Goal: Contribute content

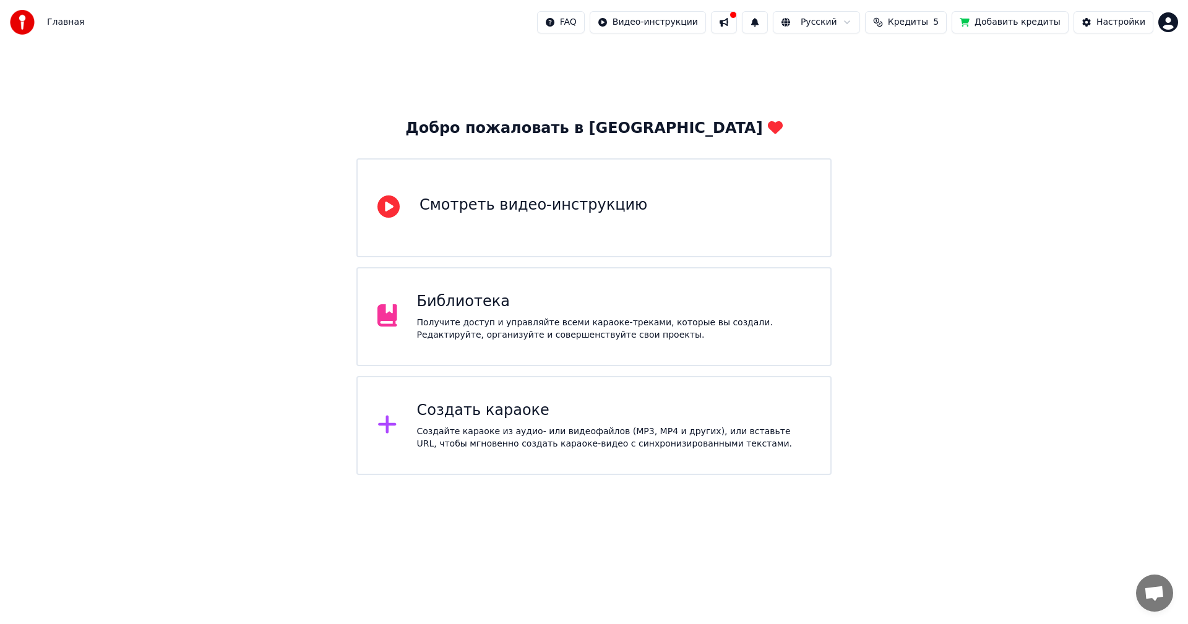
click at [463, 292] on div "Библиотека Получите доступ и управляйте всеми караоке-треками, которые вы созда…" at bounding box center [593, 316] width 475 height 99
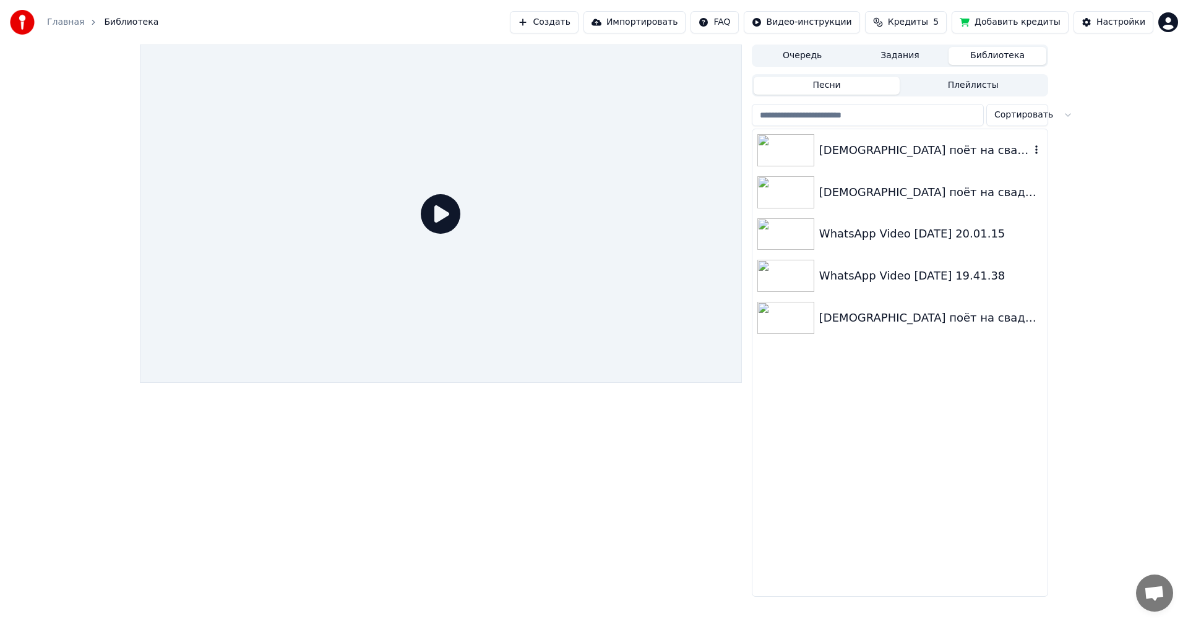
click at [879, 163] on div "[DEMOGRAPHIC_DATA] поёт на свадьбе Доченьки" at bounding box center [899, 150] width 295 height 42
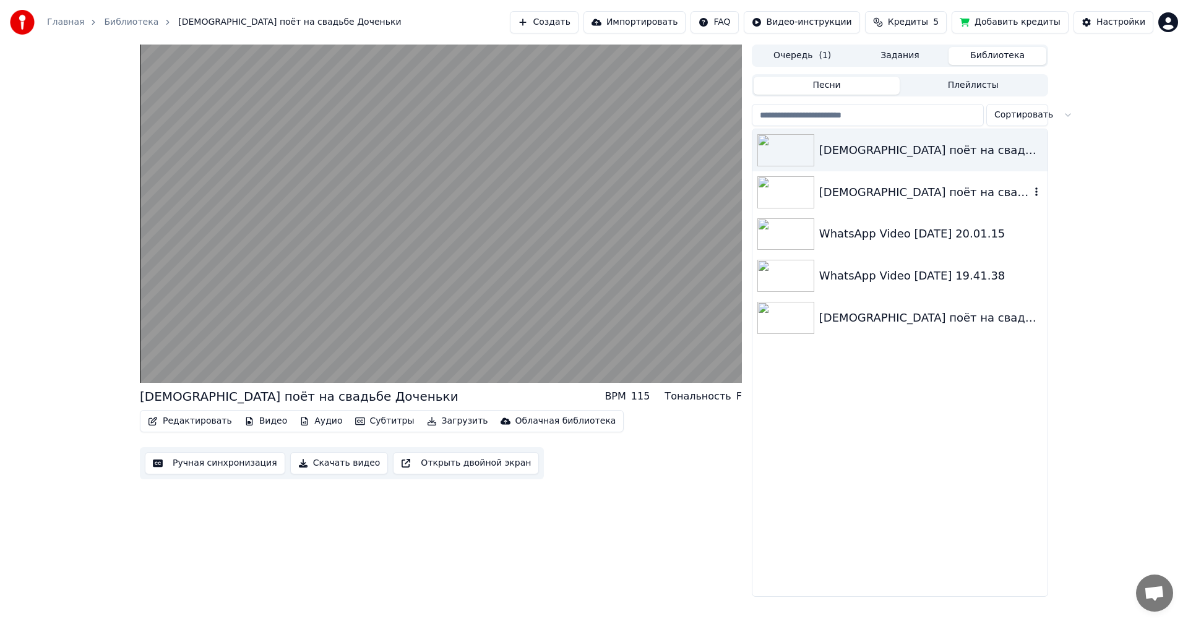
click at [886, 199] on div "[DEMOGRAPHIC_DATA] поёт на свадьбе Доченьки" at bounding box center [924, 192] width 211 height 17
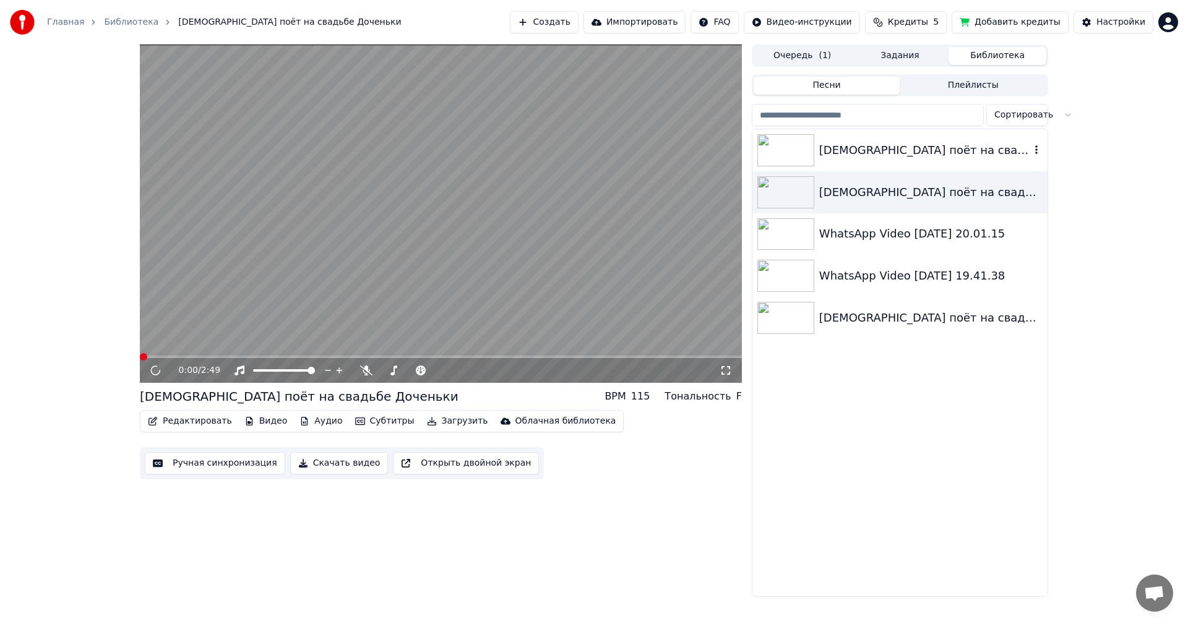
click at [893, 155] on div "[DEMOGRAPHIC_DATA] поёт на свадьбе Доченьки" at bounding box center [924, 150] width 211 height 17
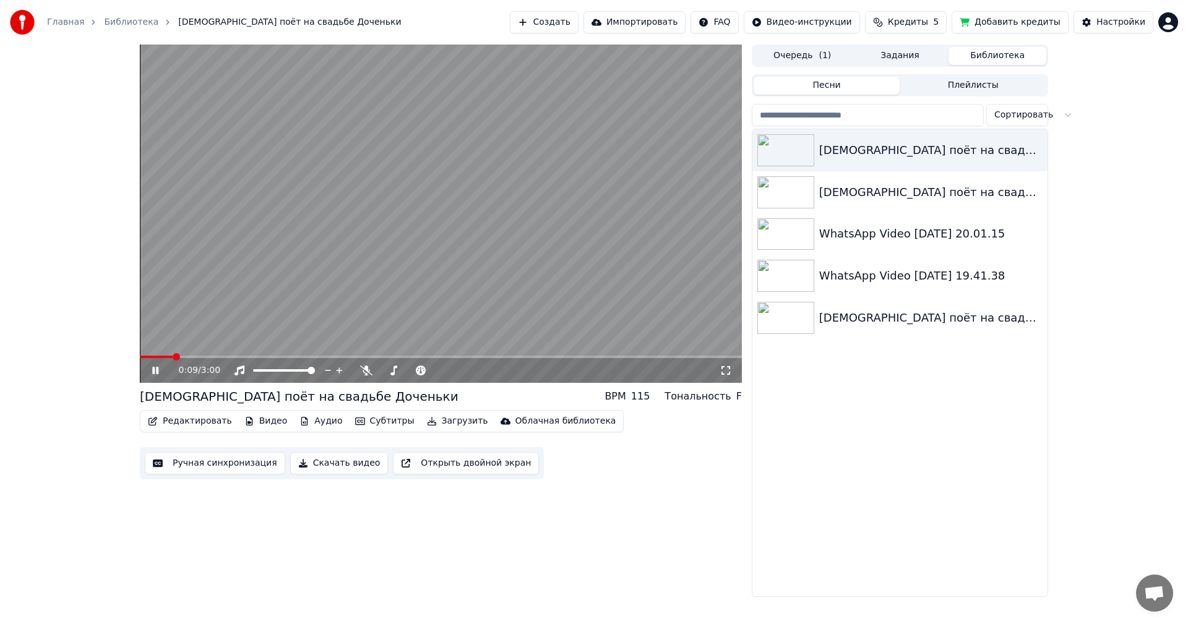
click at [723, 368] on icon at bounding box center [726, 371] width 12 height 10
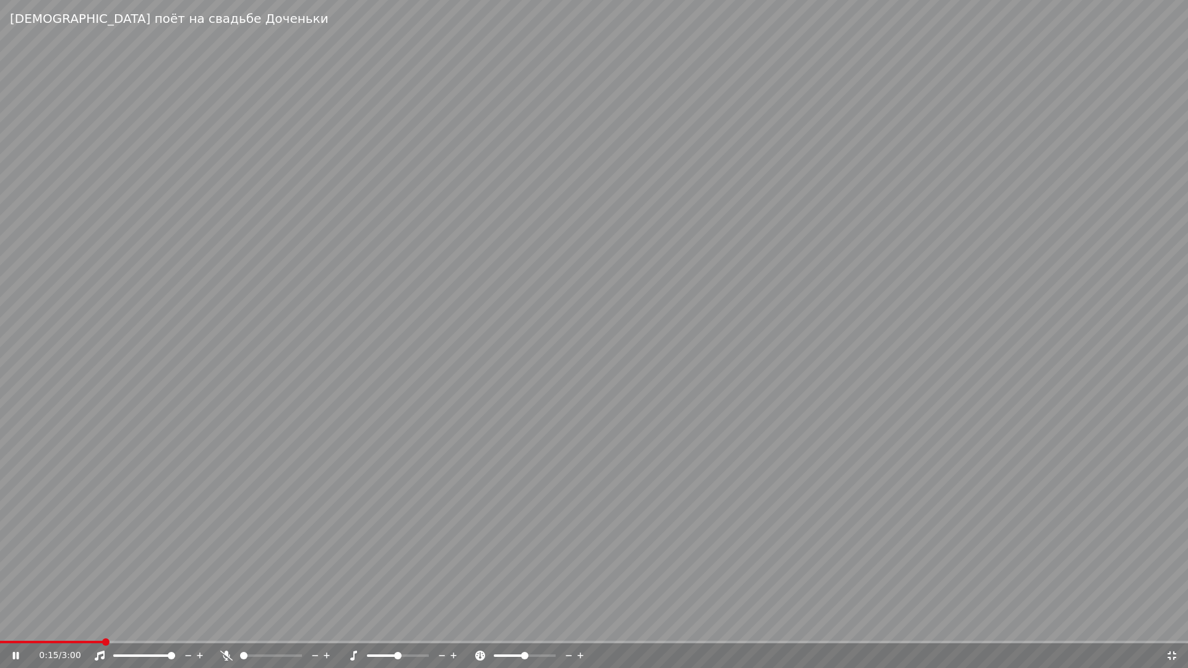
click at [279, 624] on span at bounding box center [271, 656] width 62 height 2
click at [485, 411] on video at bounding box center [594, 334] width 1188 height 668
click at [1131, 624] on video at bounding box center [594, 334] width 1188 height 668
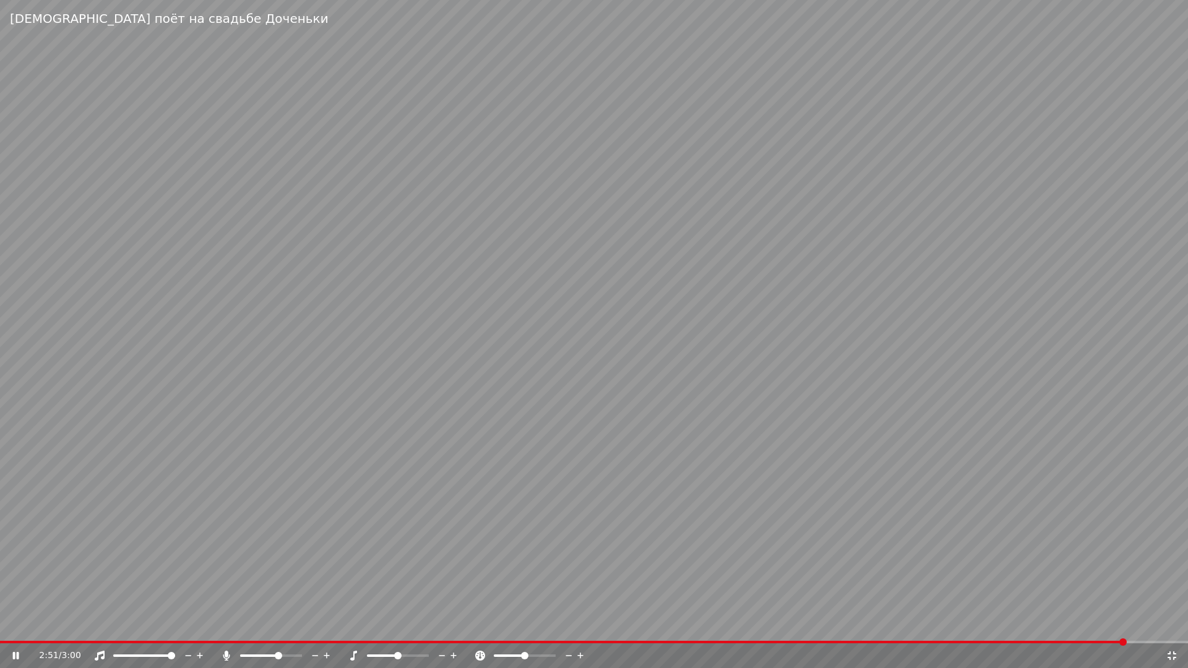
click at [1122, 624] on span at bounding box center [594, 642] width 1188 height 2
click at [1061, 546] on video at bounding box center [594, 334] width 1188 height 668
click at [996, 560] on video at bounding box center [594, 334] width 1188 height 668
click at [721, 624] on span at bounding box center [585, 642] width 1171 height 2
click at [1106, 575] on video at bounding box center [594, 334] width 1188 height 668
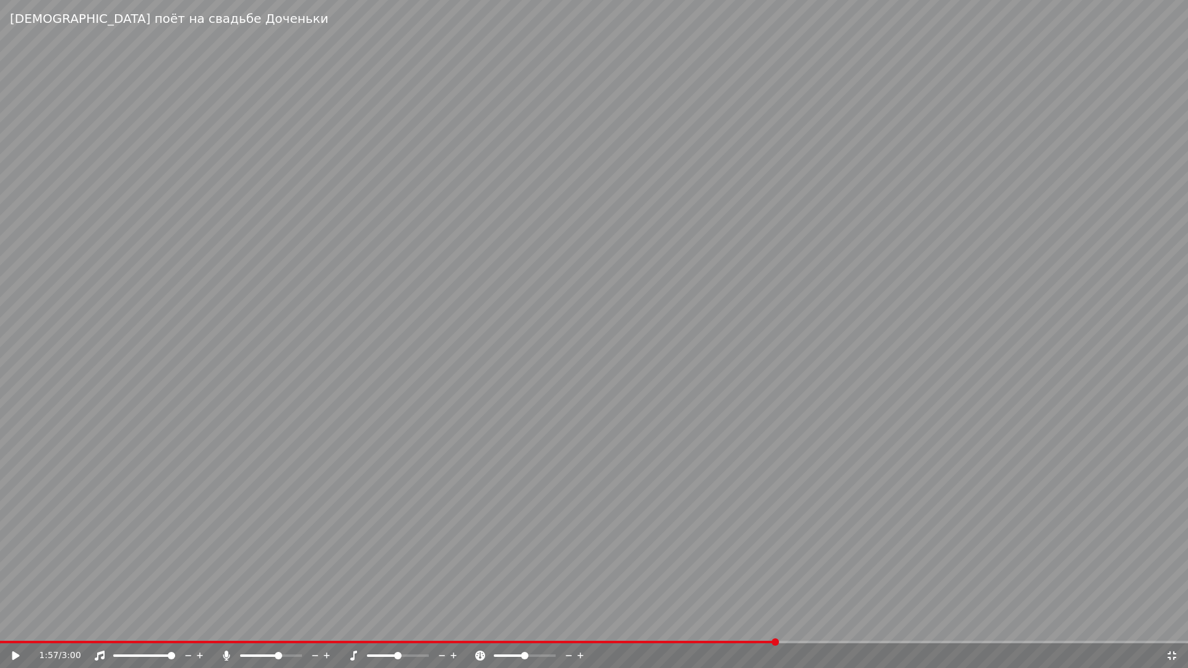
click at [1180, 624] on div "1:57 / 3:00" at bounding box center [594, 656] width 1188 height 25
click at [1176, 624] on div "1:57 / 3:00" at bounding box center [594, 656] width 1188 height 25
click at [1174, 624] on icon at bounding box center [1172, 656] width 9 height 9
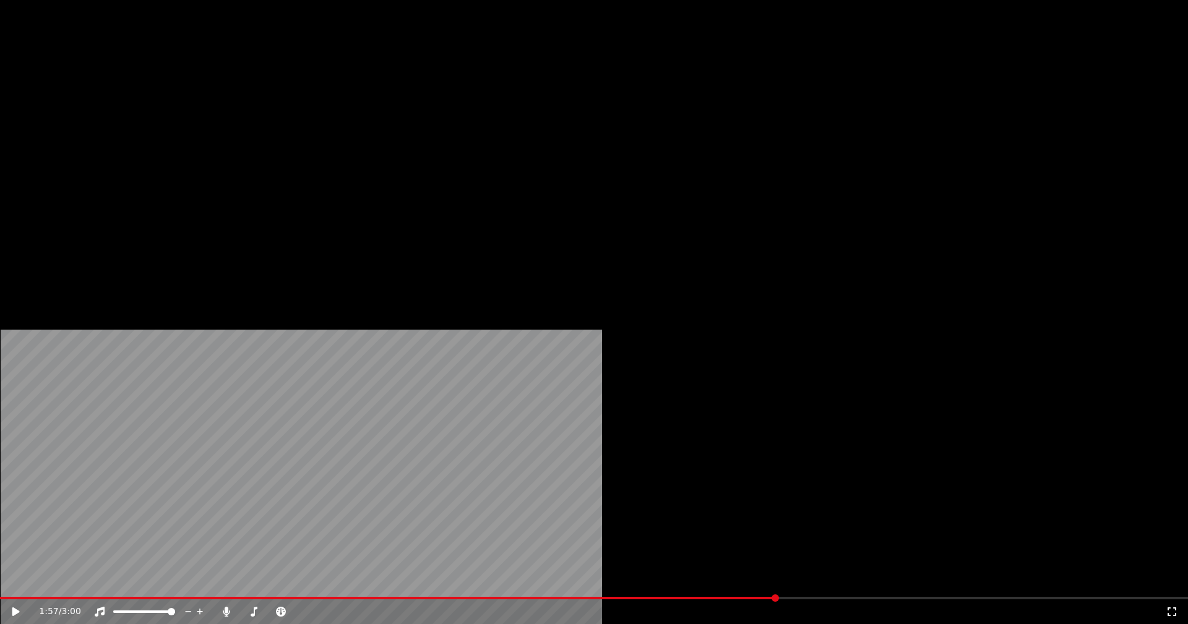
click at [189, 92] on button "Редактировать" at bounding box center [190, 82] width 94 height 17
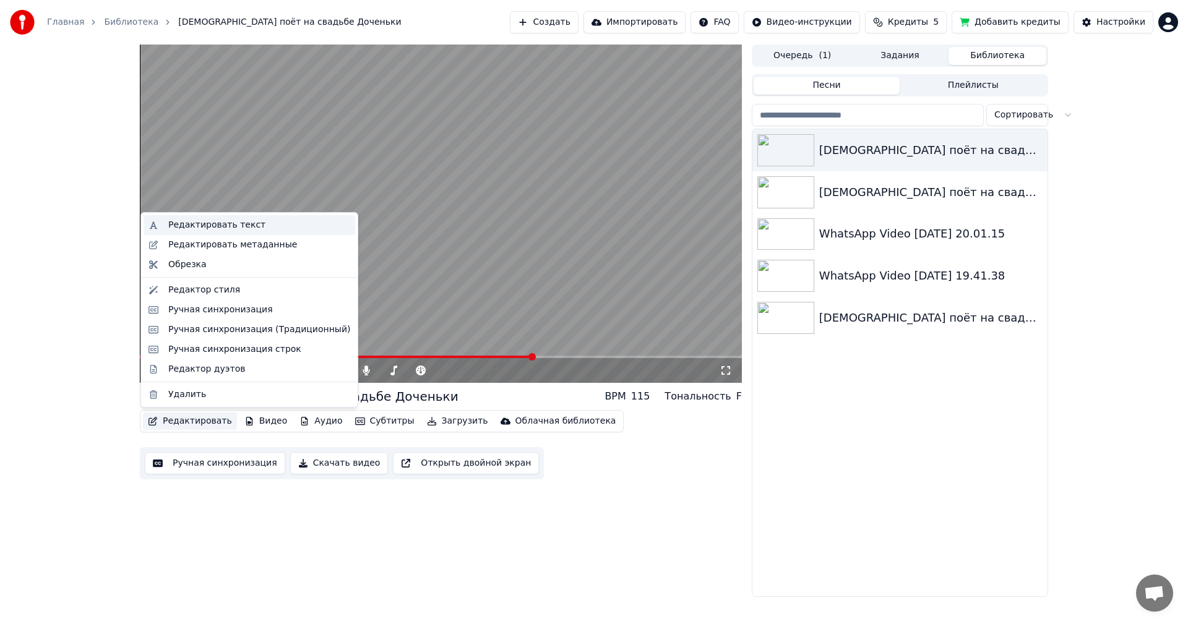
click at [238, 224] on div "Редактировать текст" at bounding box center [216, 225] width 97 height 12
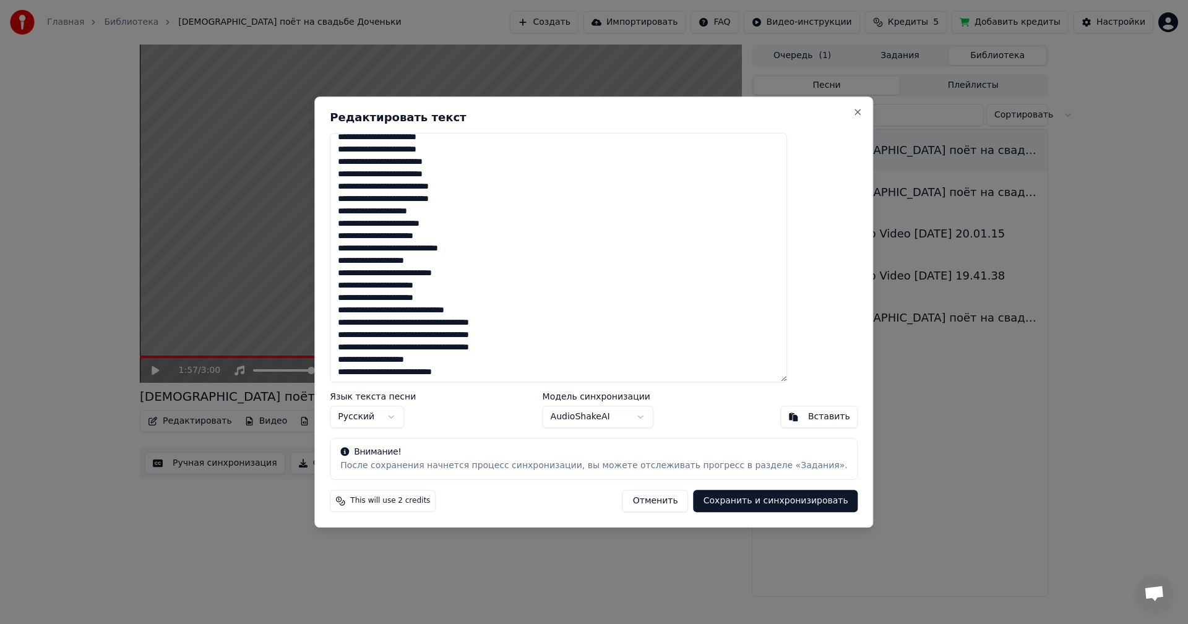
scroll to position [132, 0]
click at [853, 113] on button "Close" at bounding box center [858, 112] width 10 height 10
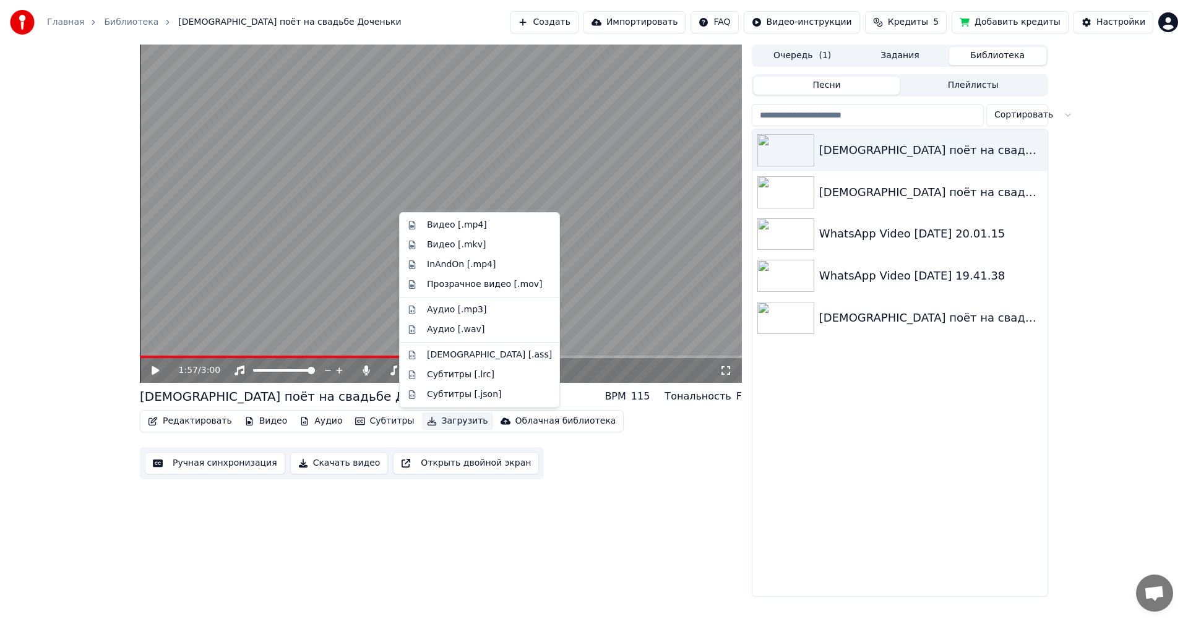
click at [450, 423] on button "Загрузить" at bounding box center [457, 421] width 71 height 17
click at [639, 439] on div "Редактировать Видео Аудио Субтитры Загрузить Облачная библиотека Ручная синхрон…" at bounding box center [441, 444] width 602 height 69
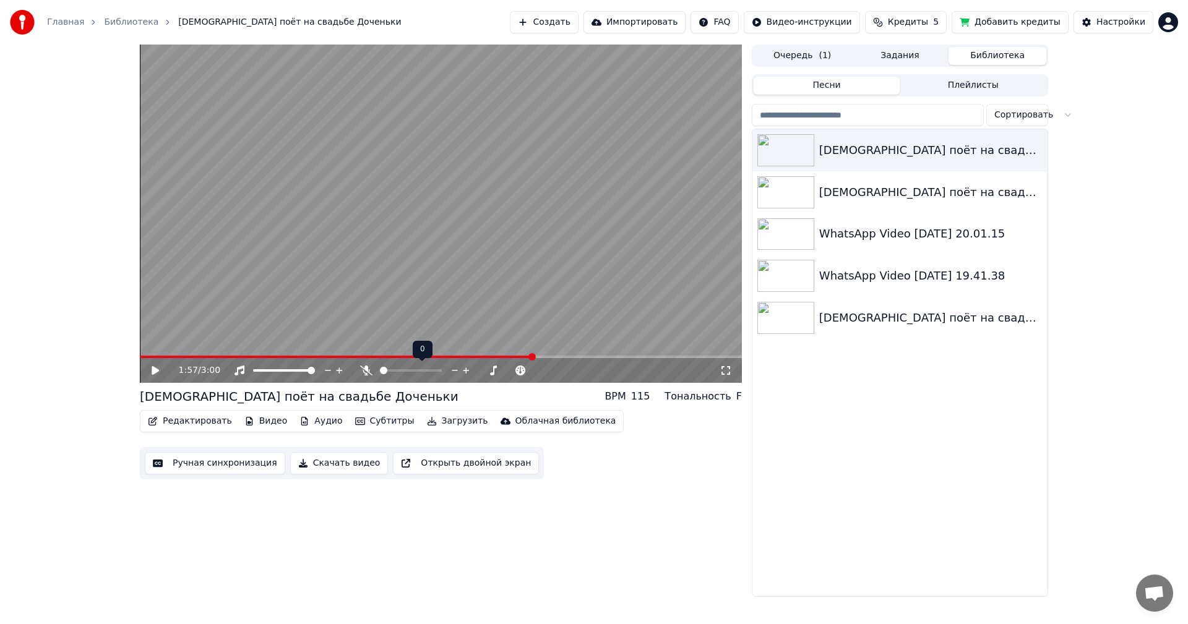
click at [380, 374] on span at bounding box center [383, 370] width 7 height 7
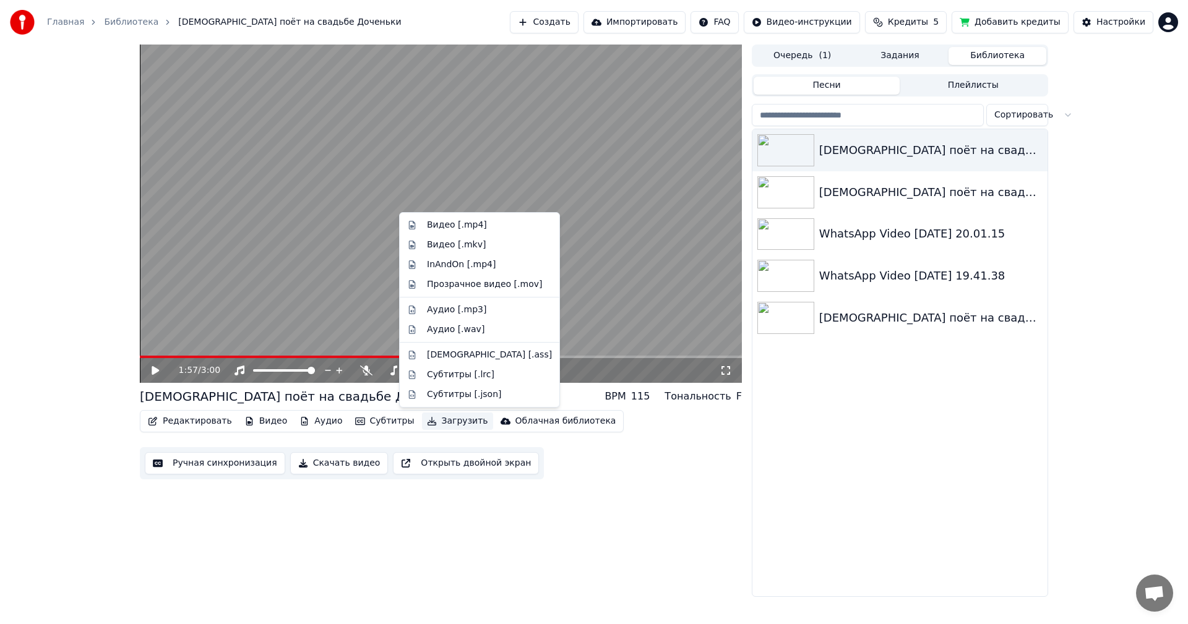
click at [428, 421] on button "Загрузить" at bounding box center [457, 421] width 71 height 17
click at [449, 224] on div "Видео [.mp4]" at bounding box center [457, 225] width 60 height 12
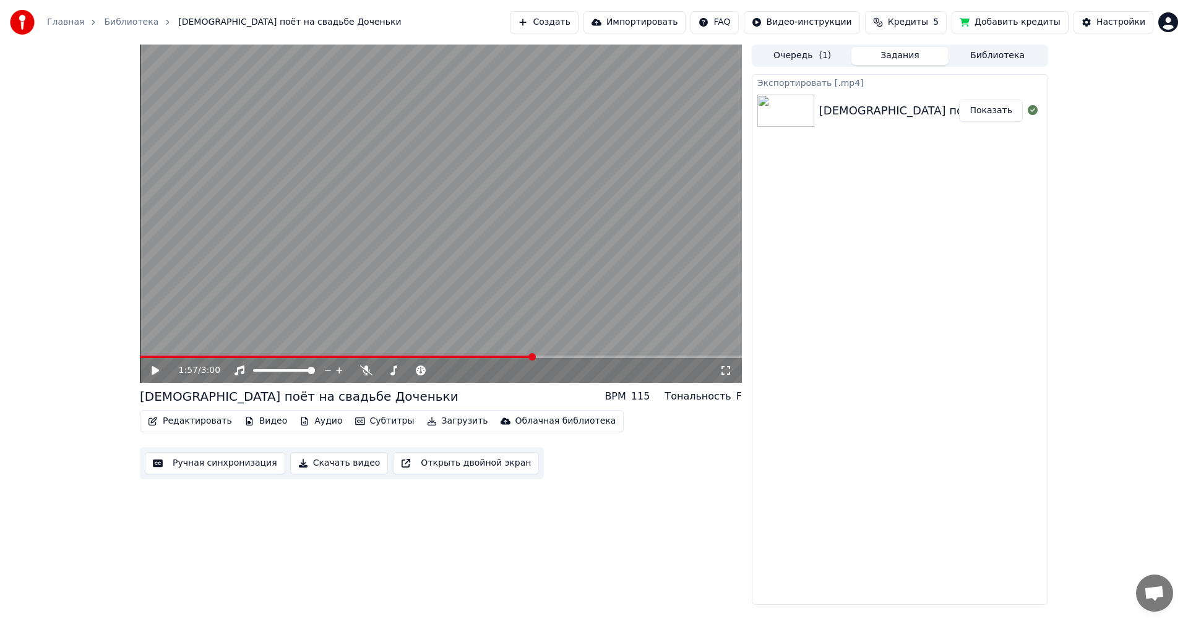
click at [996, 117] on button "Показать" at bounding box center [991, 111] width 64 height 22
